Goal: Find contact information: Obtain details needed to contact an individual or organization

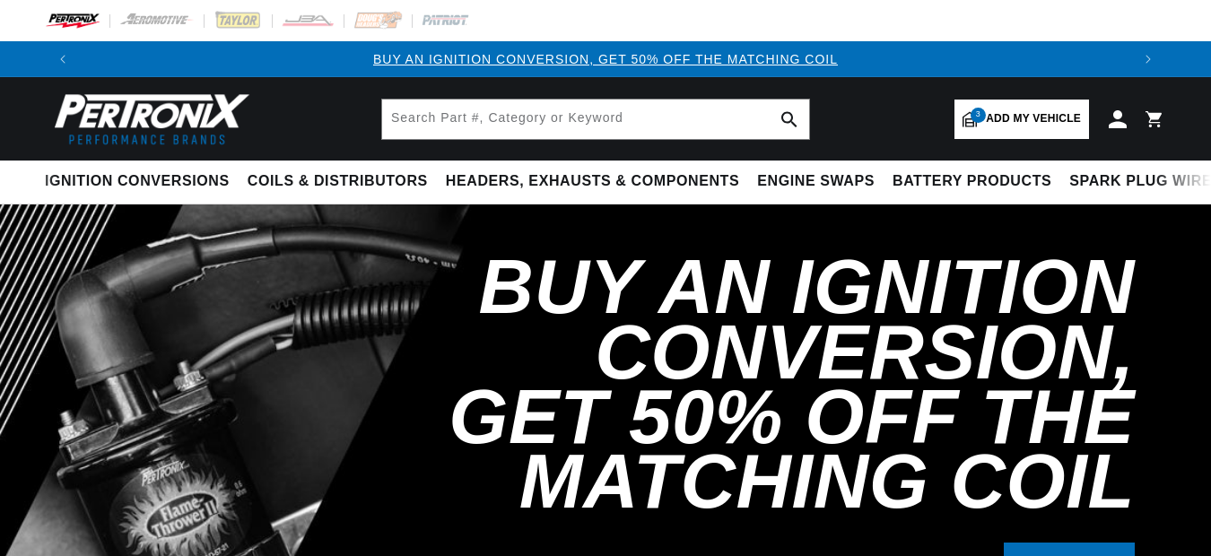
select select "1999"
select select "Chevrolet"
select select "Silverado-1500"
select select "5.3L"
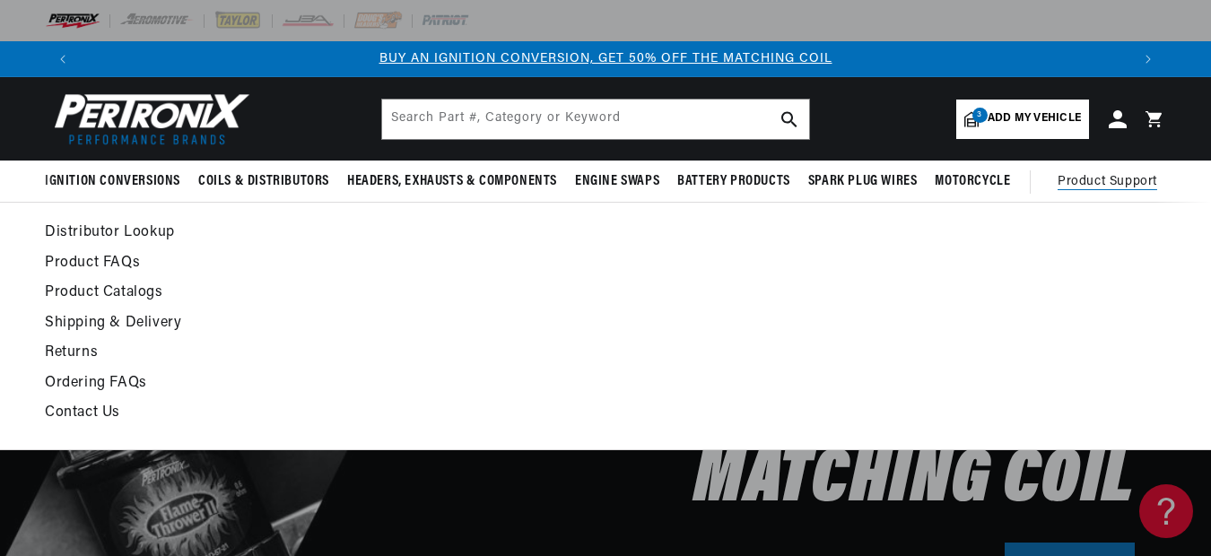
click at [95, 415] on link "Contact Us" at bounding box center [453, 413] width 816 height 25
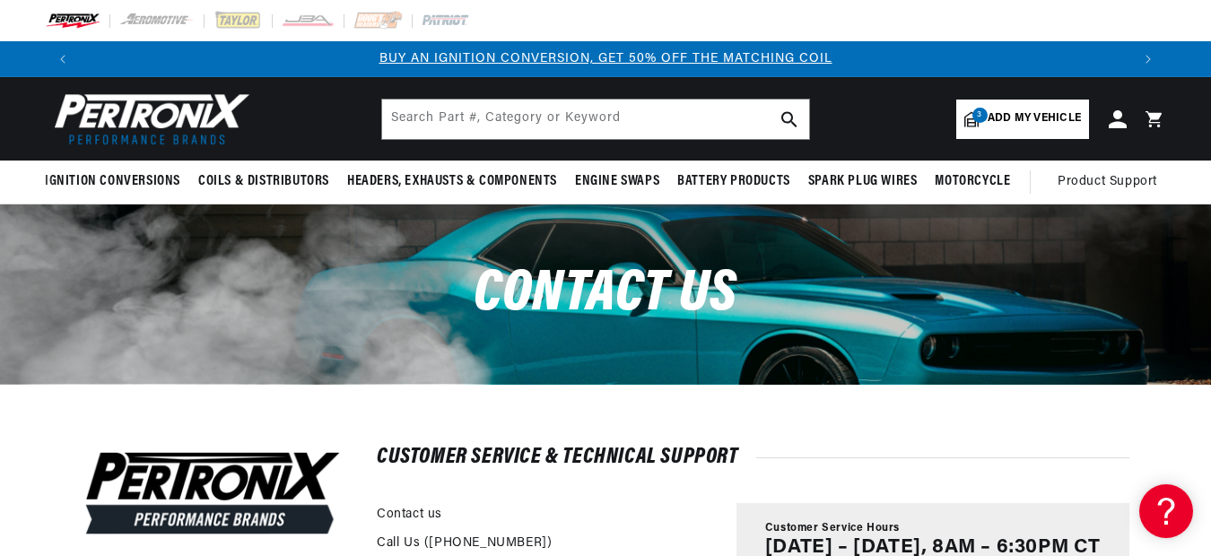
scroll to position [0, 1050]
